Goal: Task Accomplishment & Management: Complete application form

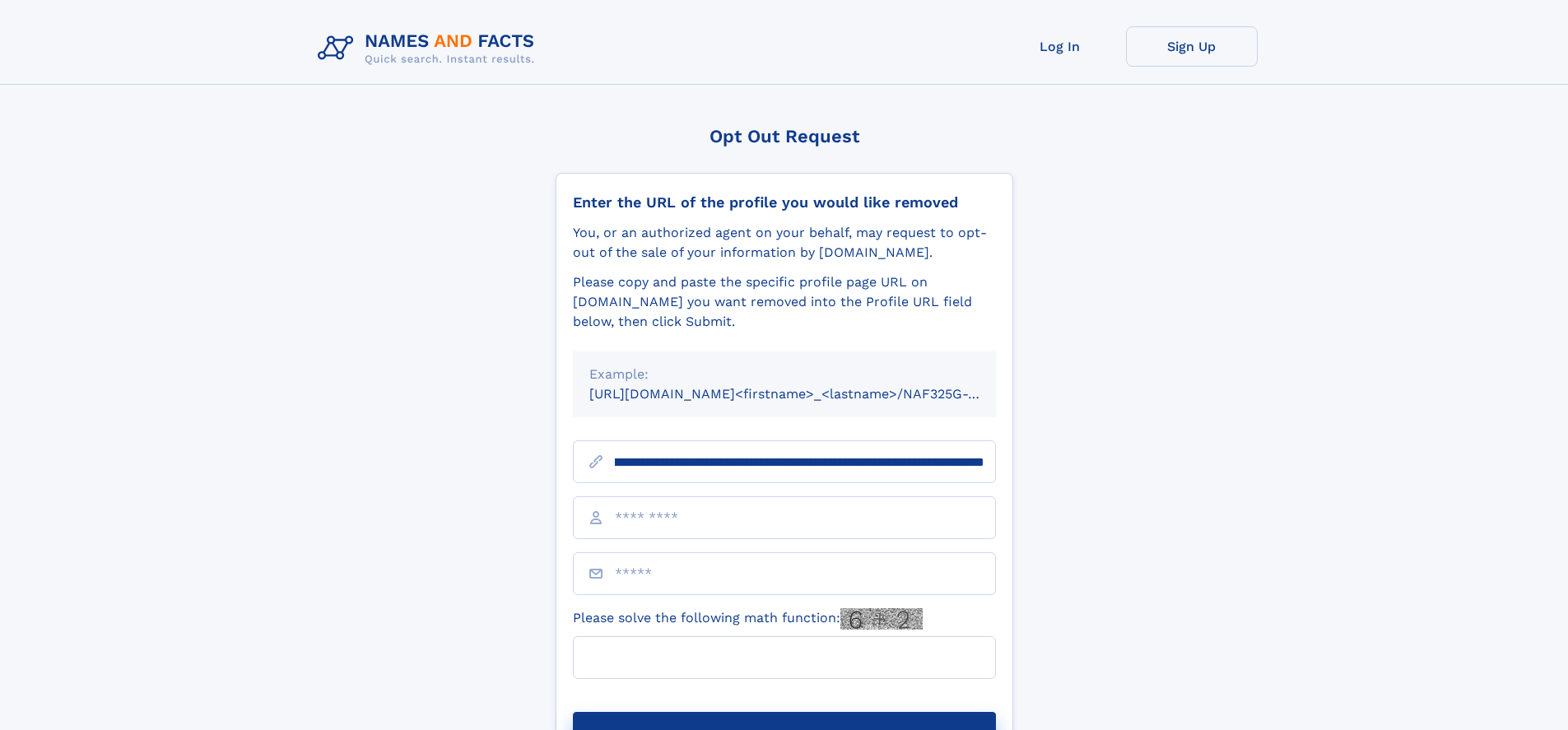
scroll to position [0, 183]
type input "**********"
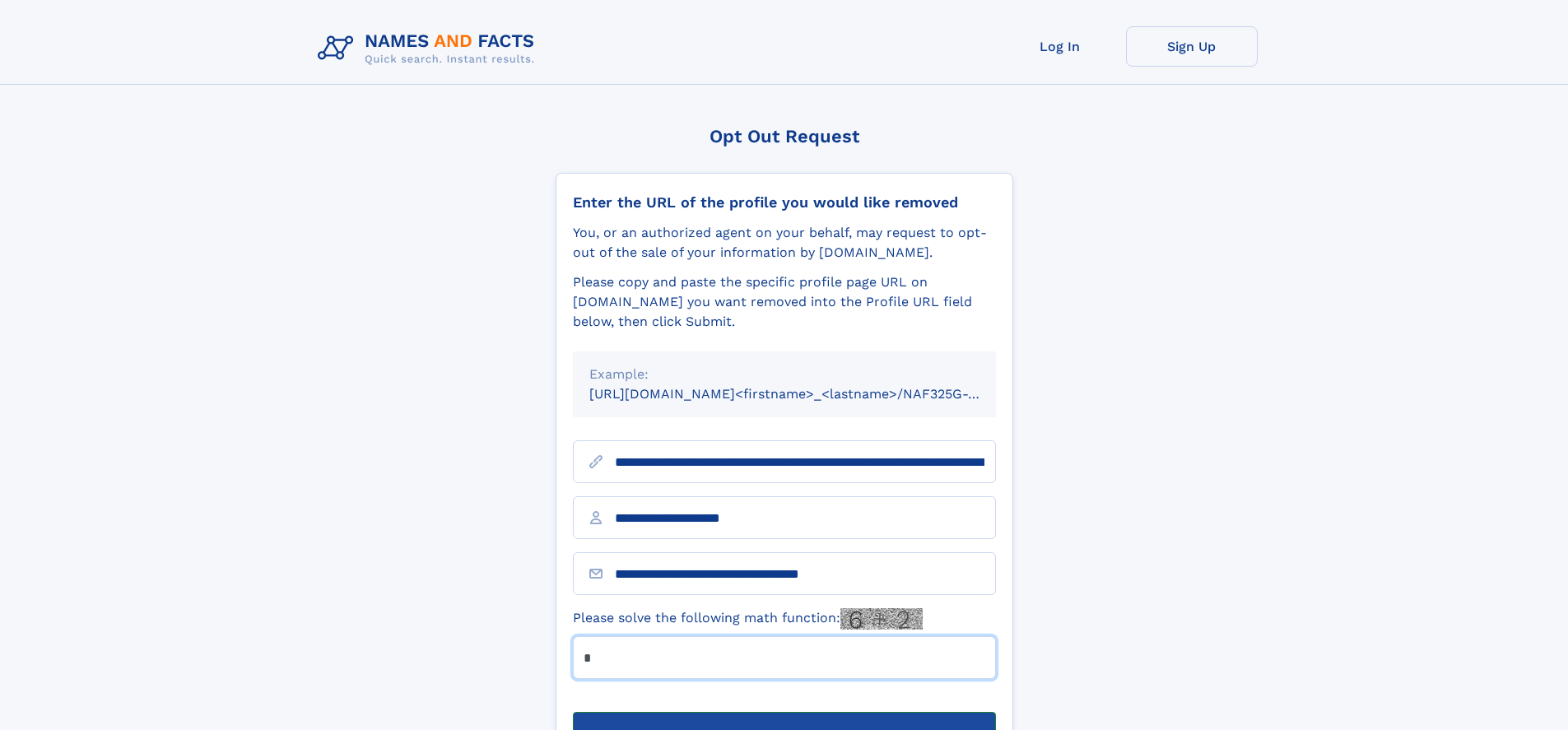
type input "*"
click at [784, 712] on button "Submit Opt Out Request" at bounding box center [784, 738] width 423 height 52
